Goal: Transaction & Acquisition: Obtain resource

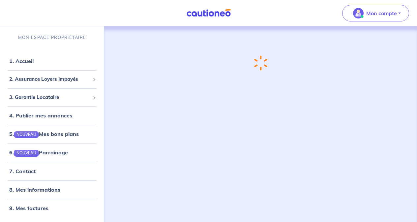
click at [401, 14] on button "Mon compte" at bounding box center [376, 13] width 67 height 16
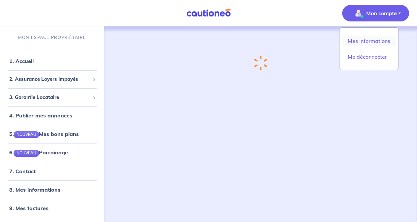
click at [380, 42] on link "Mes informations" at bounding box center [369, 41] width 53 height 11
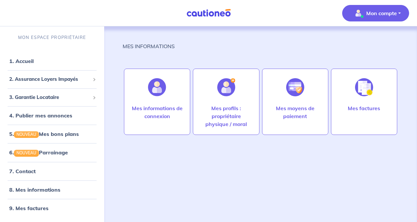
click at [233, 92] on img at bounding box center [226, 87] width 18 height 18
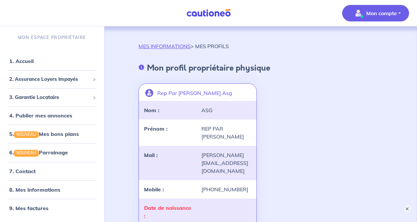
click at [377, 13] on p "Mon compte" at bounding box center [382, 13] width 31 height 8
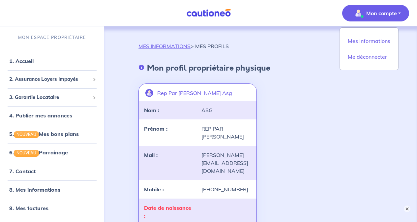
click at [294, 104] on div "Rep Par Samuel Gentier Asg landlord-id BAh7CEkiCGdpZAY6BkVUSSJZZ2lkOi8vY2F1dGlv…" at bounding box center [261, 190] width 252 height 224
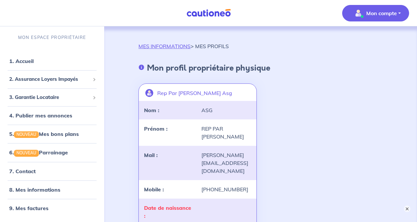
click at [27, 60] on link "1. Accueil" at bounding box center [21, 61] width 24 height 7
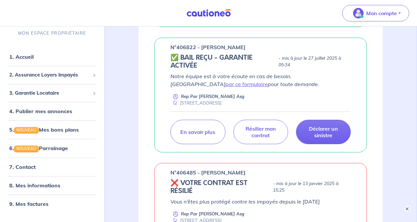
scroll to position [231, 0]
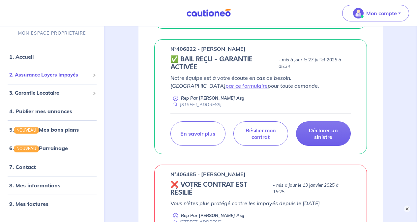
click at [52, 77] on span "2. Assurance Loyers Impayés" at bounding box center [49, 75] width 81 height 8
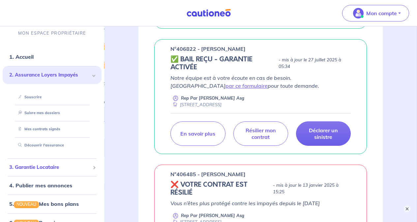
click at [35, 169] on span "3. Garantie Locataire" at bounding box center [49, 168] width 81 height 8
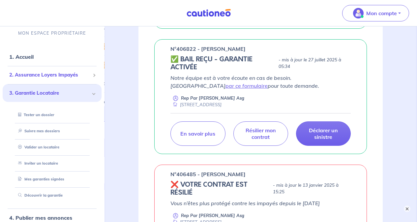
click at [46, 74] on span "2. Assurance Loyers Impayés" at bounding box center [49, 75] width 81 height 8
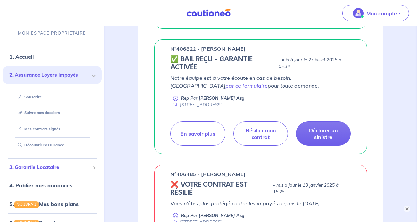
click at [38, 170] on span "3. Garantie Locataire" at bounding box center [49, 168] width 81 height 8
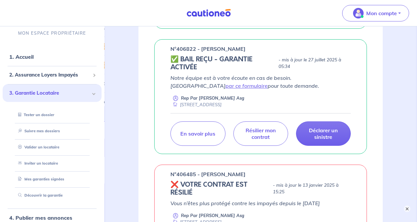
click at [46, 129] on link "Suivre mes dossiers" at bounding box center [38, 131] width 45 height 5
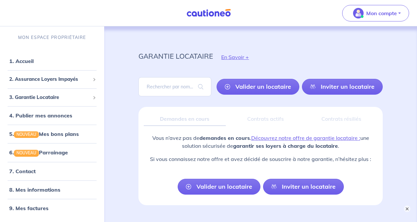
click at [310, 139] on link "Découvrez notre offre de garantie locataire :" at bounding box center [305, 138] width 109 height 7
click at [56, 82] on span "2. Assurance Loyers Impayés" at bounding box center [49, 80] width 81 height 8
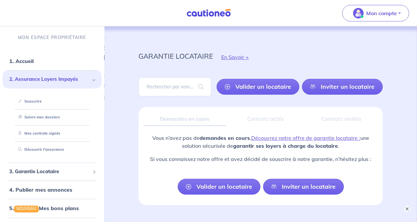
click at [32, 101] on link "Souscrire" at bounding box center [29, 101] width 26 height 5
click at [29, 172] on span "3. Garantie Locataire" at bounding box center [49, 172] width 81 height 8
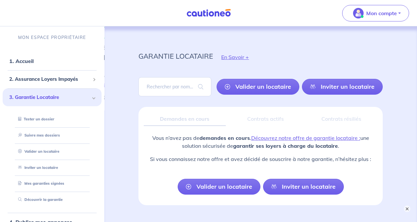
scroll to position [33, 0]
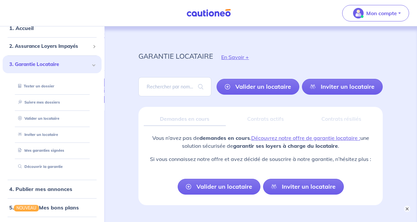
click at [56, 168] on link "Découvrir la garantie" at bounding box center [39, 166] width 47 height 5
click at [45, 86] on link "Tester un dossier" at bounding box center [35, 86] width 39 height 5
click at [39, 164] on link "Découvrir la garantie" at bounding box center [39, 166] width 47 height 5
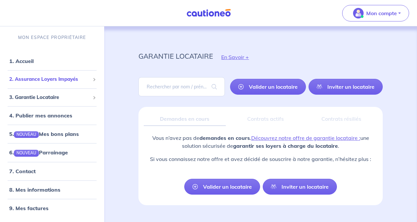
click at [51, 78] on span "2. Assurance Loyers Impayés" at bounding box center [49, 80] width 81 height 8
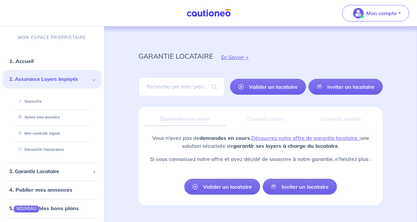
click at [40, 152] on link "Découvrir l'assurance" at bounding box center [40, 149] width 49 height 5
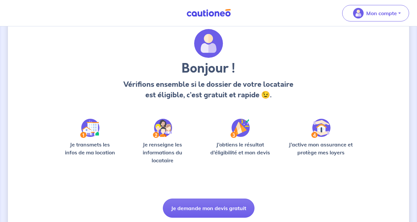
scroll to position [43, 0]
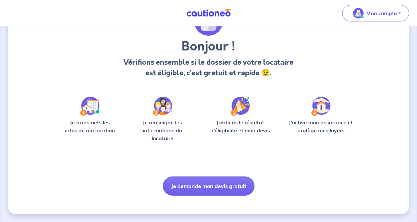
click at [217, 188] on button "Je demande mon devis gratuit" at bounding box center [209, 186] width 92 height 19
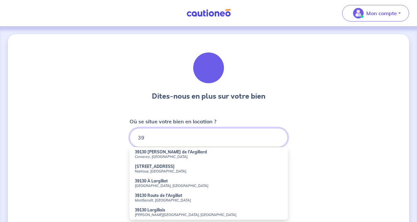
type input "3"
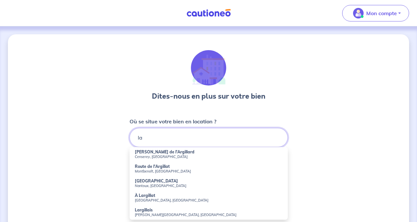
type input "l"
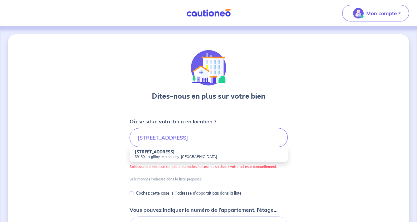
click at [155, 154] on strong "14 Rue Principale" at bounding box center [155, 151] width 40 height 5
type input "14 Rue Principale, 39130 Largillay-Marsonnay, France"
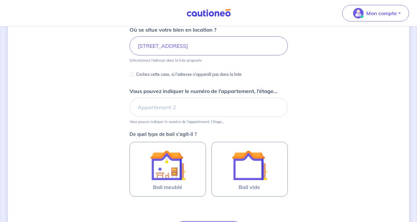
scroll to position [99, 0]
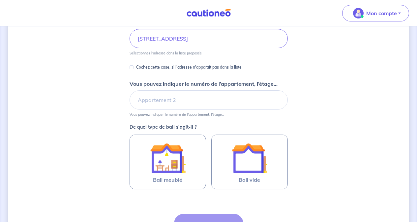
click at [258, 166] on img at bounding box center [250, 158] width 36 height 36
click at [0, 0] on input "Bail vide" at bounding box center [0, 0] width 0 height 0
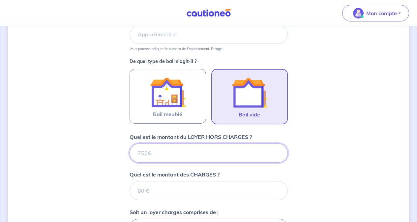
scroll to position [171, 0]
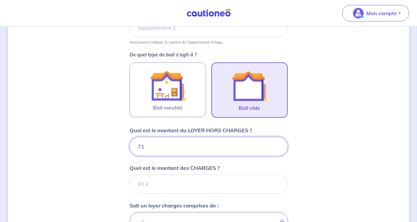
type input "710"
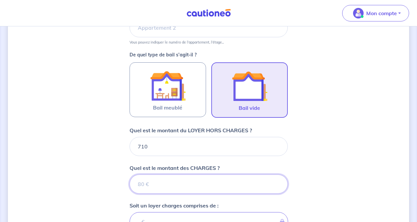
click at [247, 187] on input "Quel est le montant des CHARGES ?" at bounding box center [209, 184] width 158 height 19
type input "40"
type input "750"
type input "40"
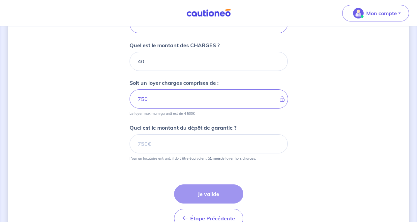
scroll to position [303, 0]
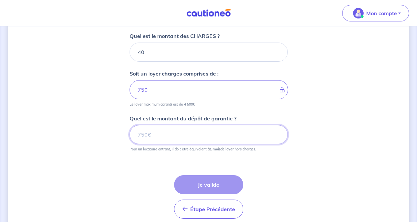
click at [210, 135] on input "Quel est le montant du dépôt de garantie ?" at bounding box center [209, 134] width 158 height 19
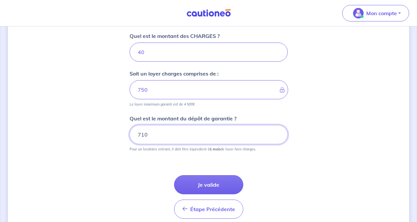
type input "710"
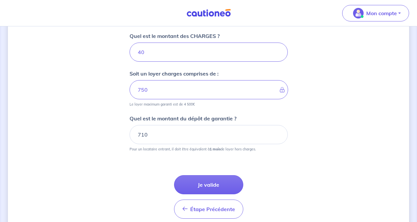
click at [208, 180] on button "Je valide" at bounding box center [208, 184] width 69 height 19
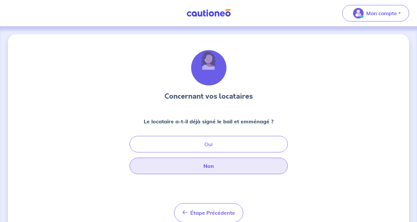
click at [220, 169] on button "Non" at bounding box center [209, 166] width 158 height 16
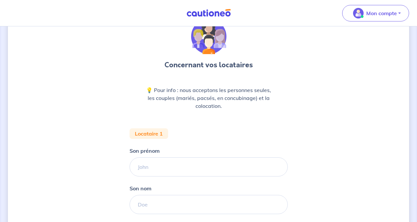
scroll to position [66, 0]
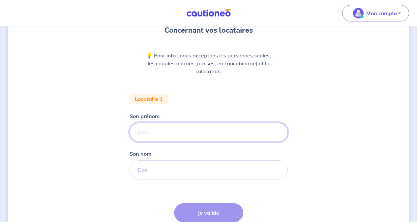
click at [219, 132] on input "Son prénom" at bounding box center [209, 132] width 158 height 19
type input "GEORGES"
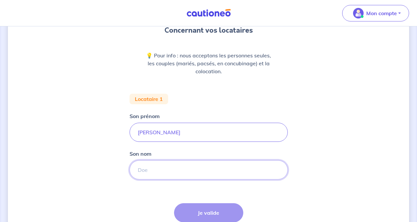
click at [179, 167] on input "Son nom" at bounding box center [209, 169] width 158 height 19
type input "GREGOIRE"
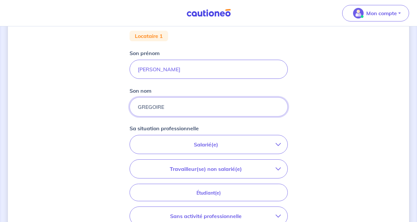
scroll to position [132, 0]
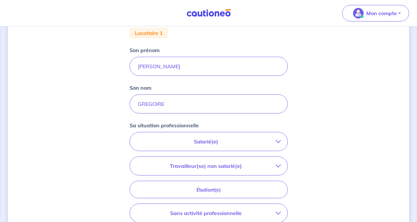
click at [196, 140] on p "Salarié(e)" at bounding box center [206, 142] width 139 height 8
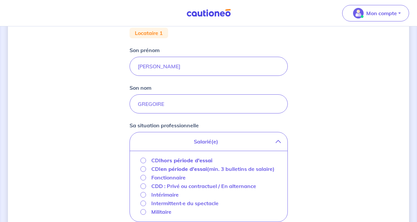
scroll to position [165, 0]
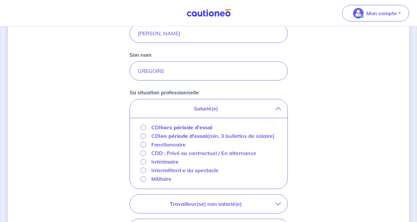
click at [403, 13] on button "Mon compte" at bounding box center [376, 13] width 67 height 16
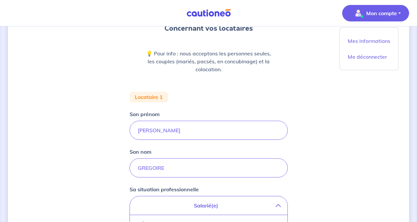
scroll to position [66, 0]
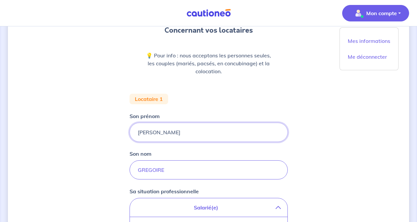
click at [168, 134] on input "GEORGES" at bounding box center [209, 132] width 158 height 19
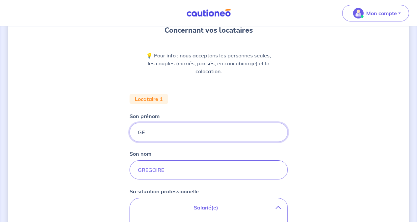
type input "G"
type input "LOIC"
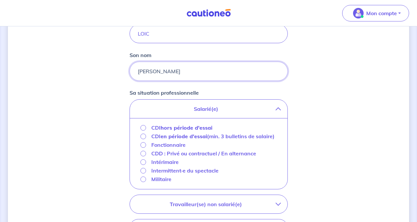
scroll to position [165, 0]
type input "VELEZ"
click at [142, 128] on input "CDI hors période d'essai" at bounding box center [144, 128] width 6 height 6
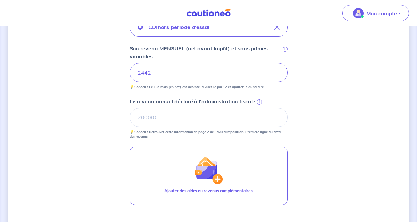
scroll to position [264, 0]
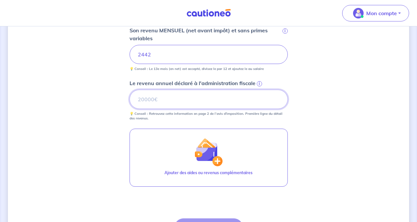
click at [201, 96] on input "Le revenu annuel déclaré à l'administration fiscale i" at bounding box center [209, 99] width 158 height 19
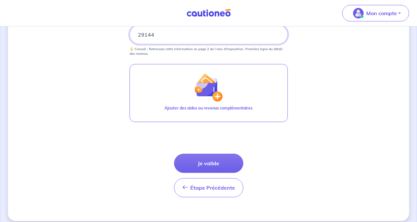
scroll to position [330, 0]
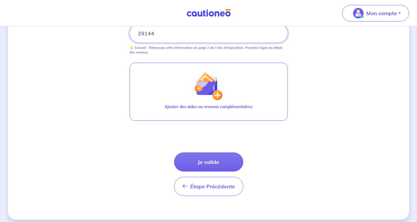
type input "29144"
click at [209, 163] on button "Je valide" at bounding box center [208, 161] width 69 height 19
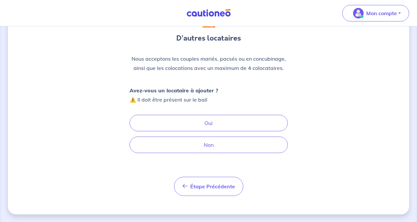
scroll to position [58, 0]
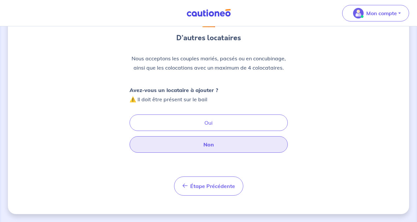
click at [226, 149] on button "Non" at bounding box center [209, 144] width 158 height 16
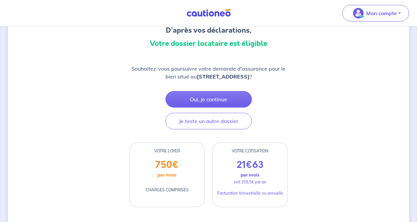
scroll to position [99, 0]
